Goal: Transaction & Acquisition: Purchase product/service

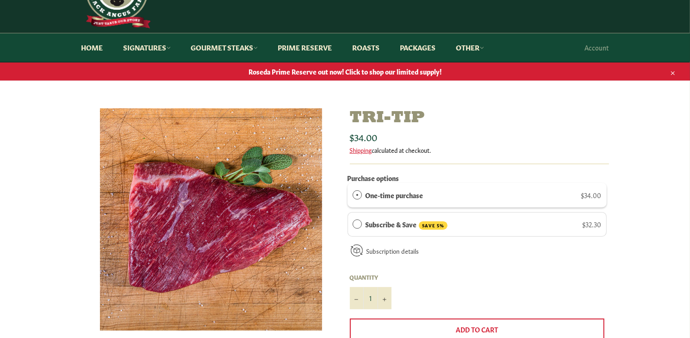
scroll to position [46, 0]
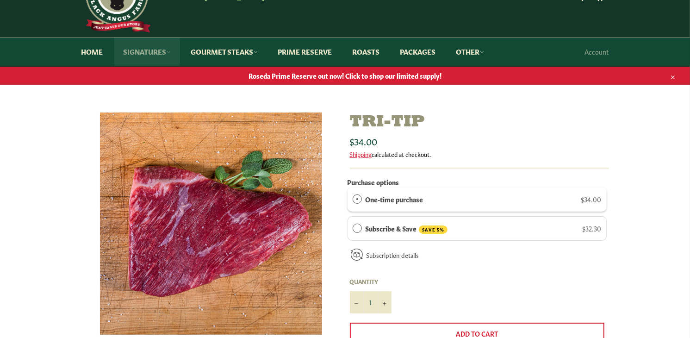
click at [145, 51] on link "Signatures" at bounding box center [147, 51] width 66 height 28
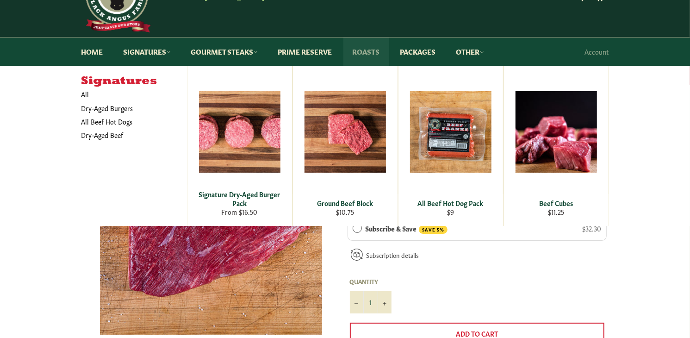
click at [375, 51] on link "Roasts" at bounding box center [366, 51] width 46 height 28
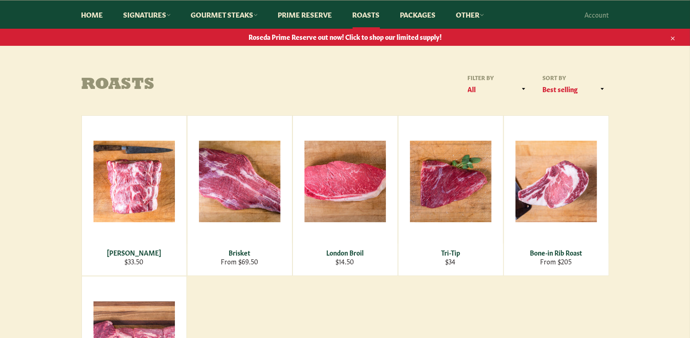
scroll to position [93, 0]
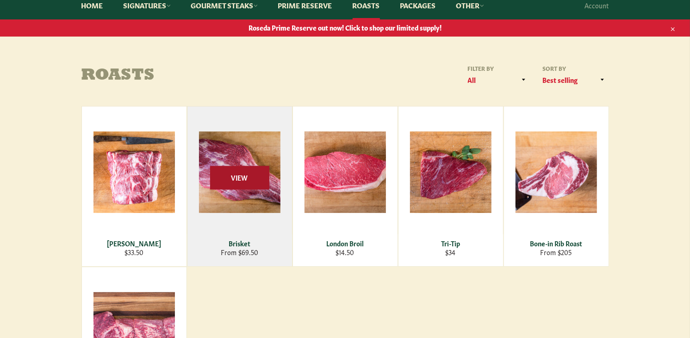
click at [246, 169] on span "View" at bounding box center [239, 178] width 59 height 24
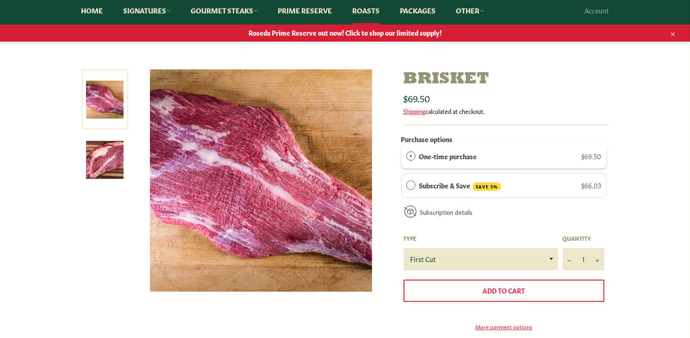
scroll to position [93, 0]
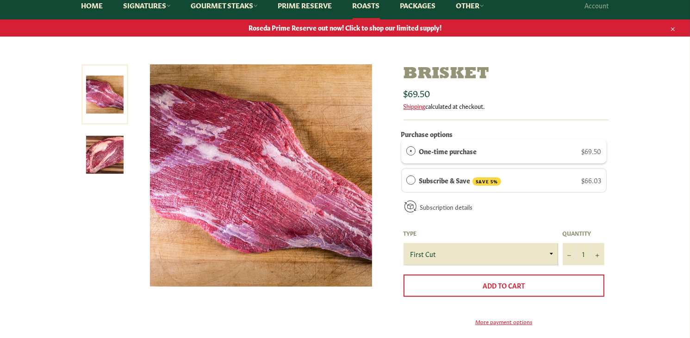
click at [551, 252] on select "First Cut Whole" at bounding box center [480, 254] width 154 height 22
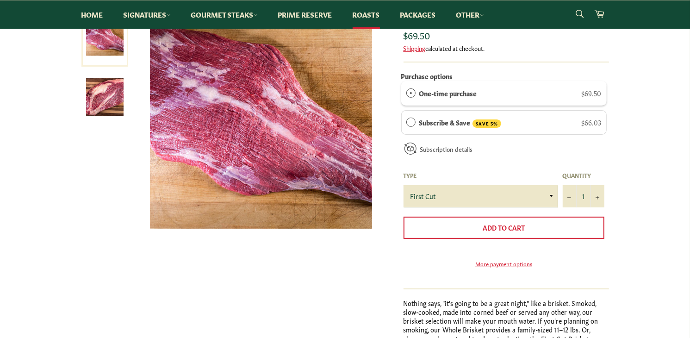
scroll to position [139, 0]
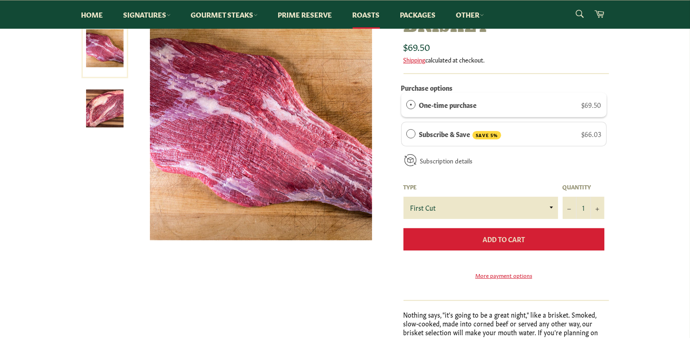
click at [482, 237] on button "Add to Cart" at bounding box center [503, 239] width 201 height 22
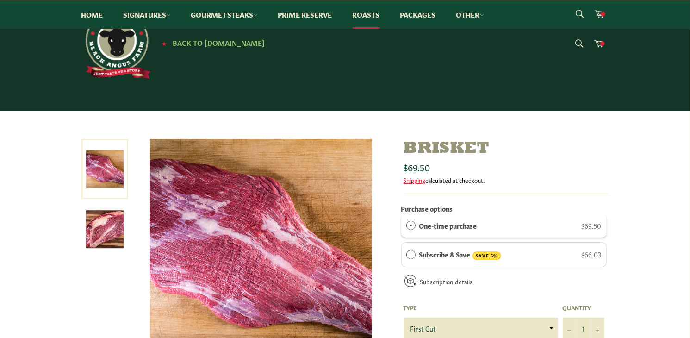
scroll to position [190, 0]
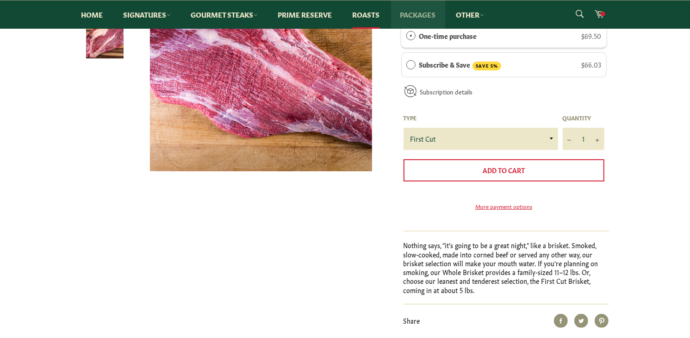
click at [423, 13] on link "Packages" at bounding box center [418, 14] width 54 height 28
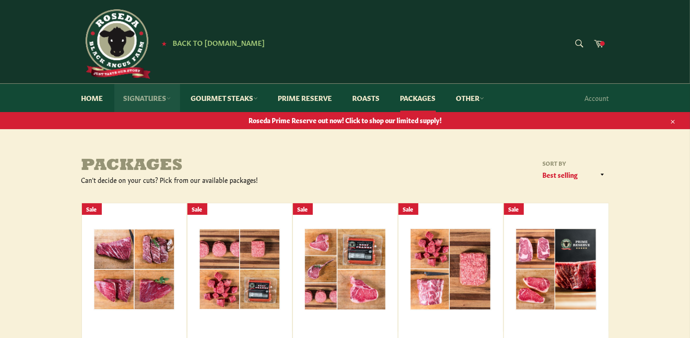
click at [156, 97] on link "Signatures" at bounding box center [147, 98] width 66 height 28
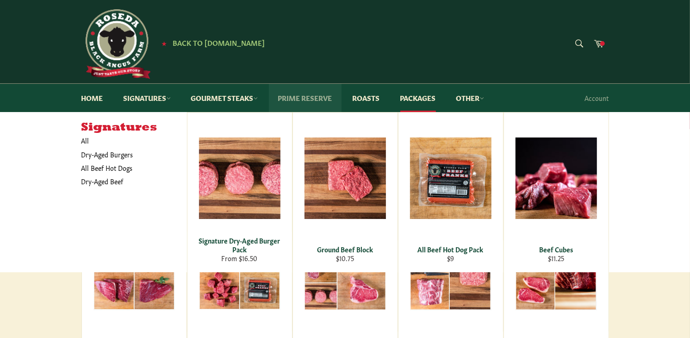
click at [321, 97] on link "Prime Reserve" at bounding box center [305, 98] width 73 height 28
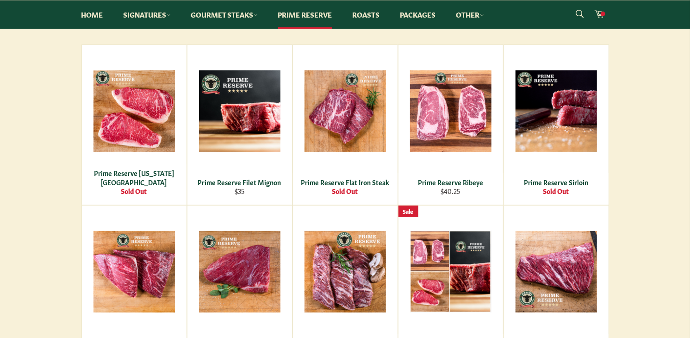
scroll to position [93, 0]
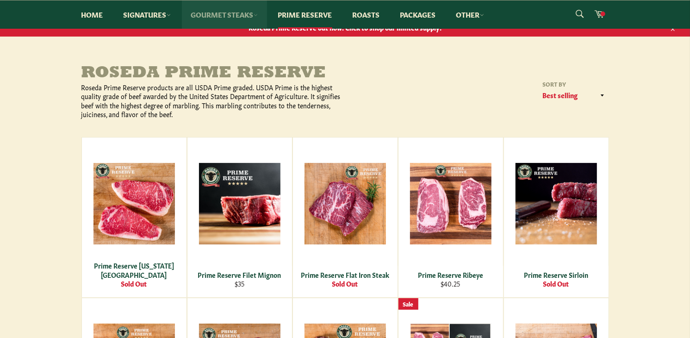
click at [233, 10] on link "Gourmet Steaks" at bounding box center [224, 14] width 85 height 28
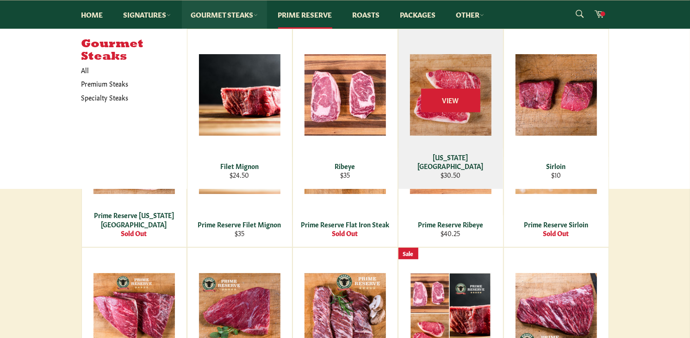
scroll to position [185, 0]
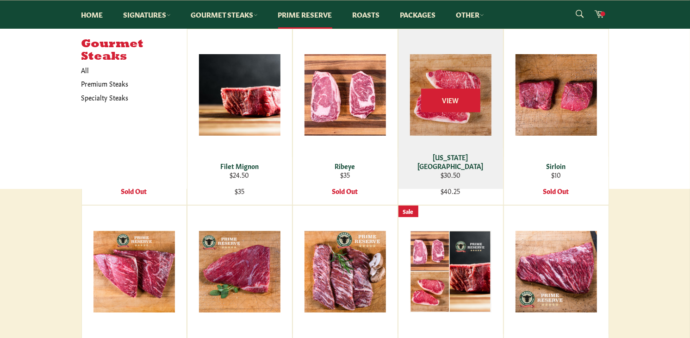
click at [438, 121] on div "View" at bounding box center [450, 109] width 105 height 160
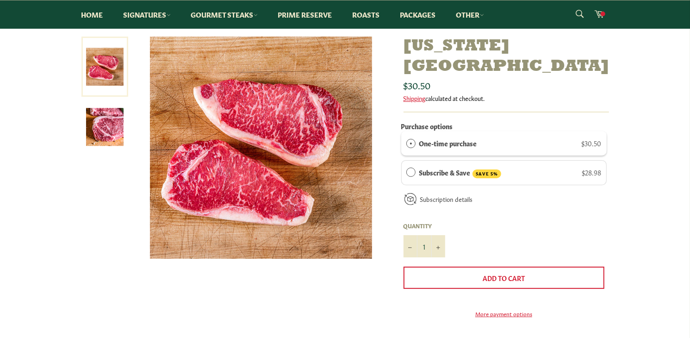
scroll to position [93, 0]
